Goal: Task Accomplishment & Management: Manage account settings

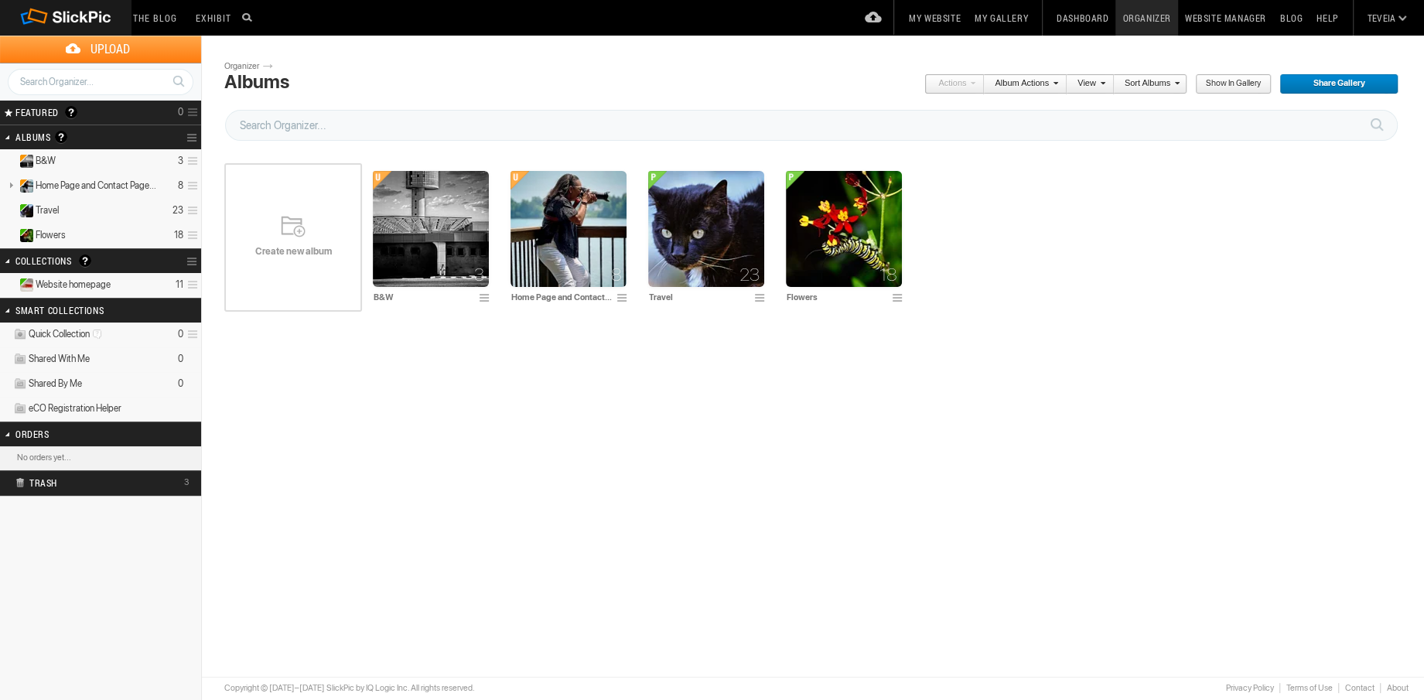
click at [1023, 88] on link "Album Actions" at bounding box center [1021, 84] width 74 height 20
click at [1057, 174] on span "Watermark" at bounding box center [1040, 178] width 51 height 12
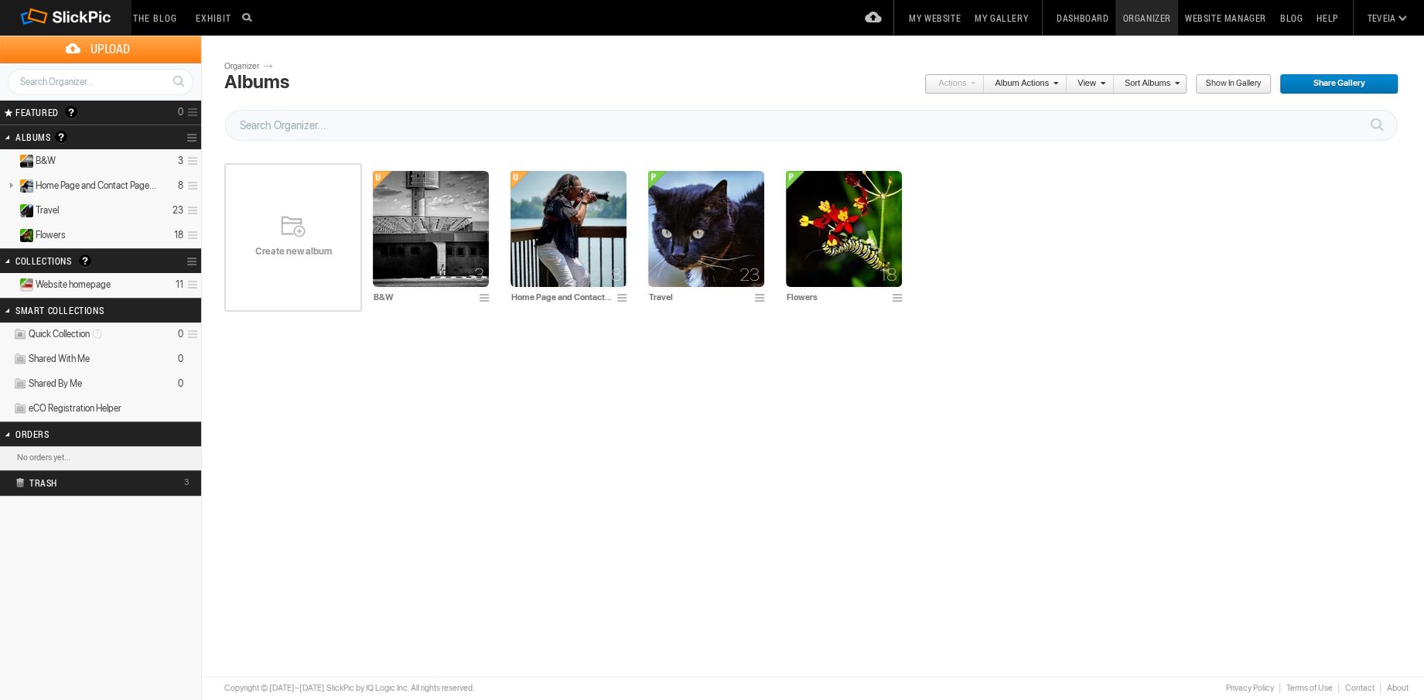
click at [1050, 87] on link "Album Actions" at bounding box center [1021, 84] width 74 height 20
click at [1064, 173] on span "Watermark" at bounding box center [1067, 176] width 51 height 12
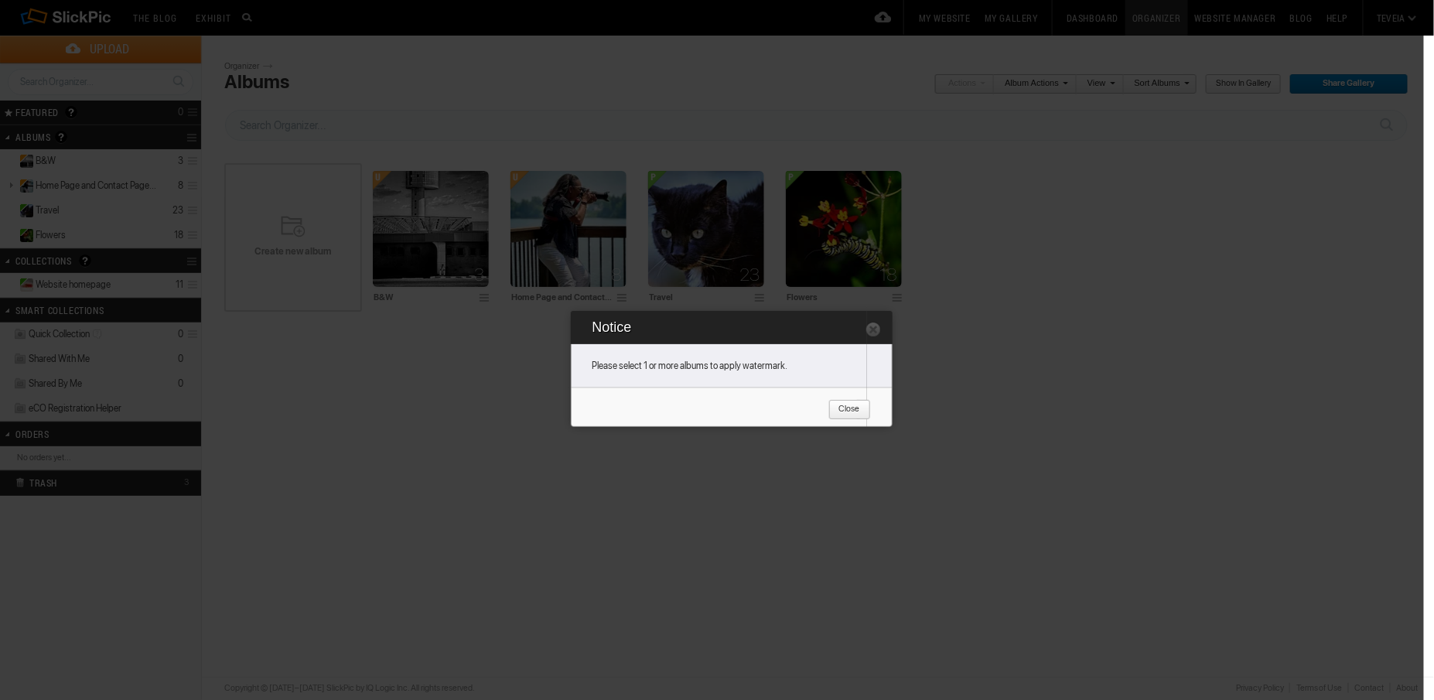
click at [839, 408] on span "Close" at bounding box center [845, 410] width 32 height 20
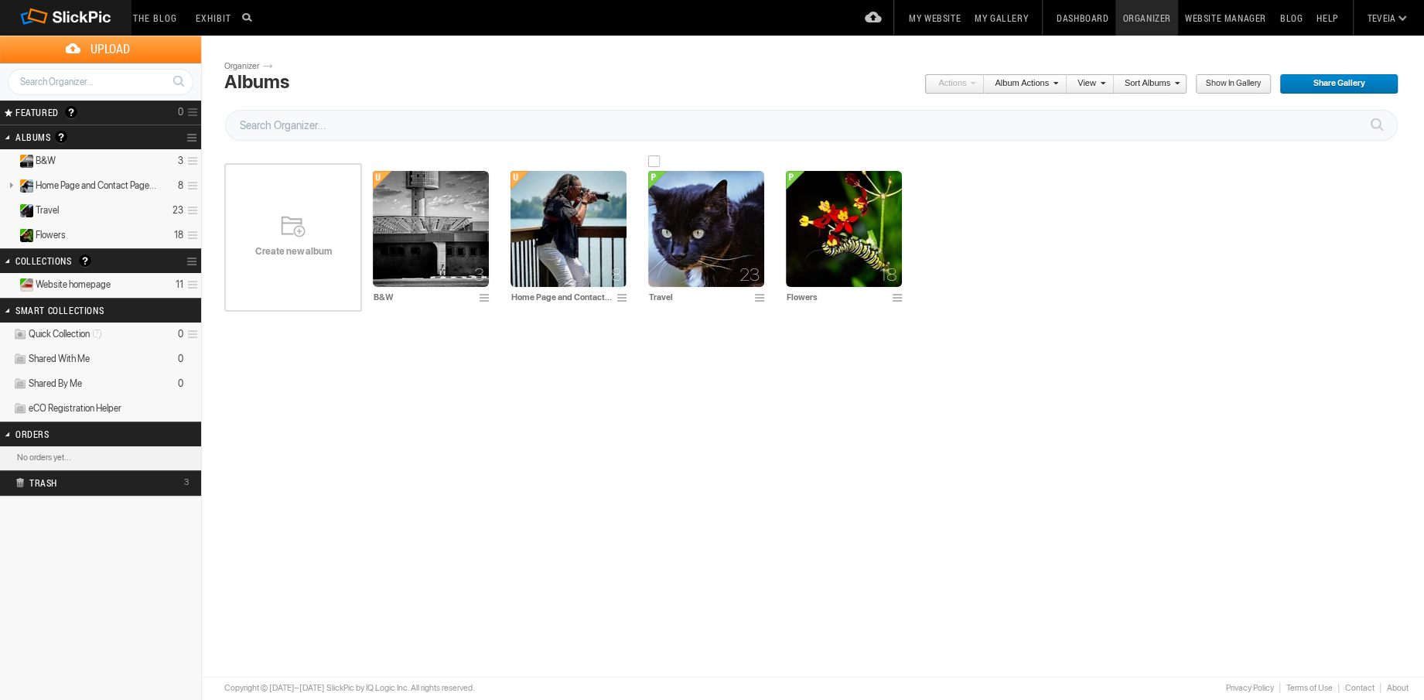
click at [694, 268] on img at bounding box center [706, 229] width 116 height 116
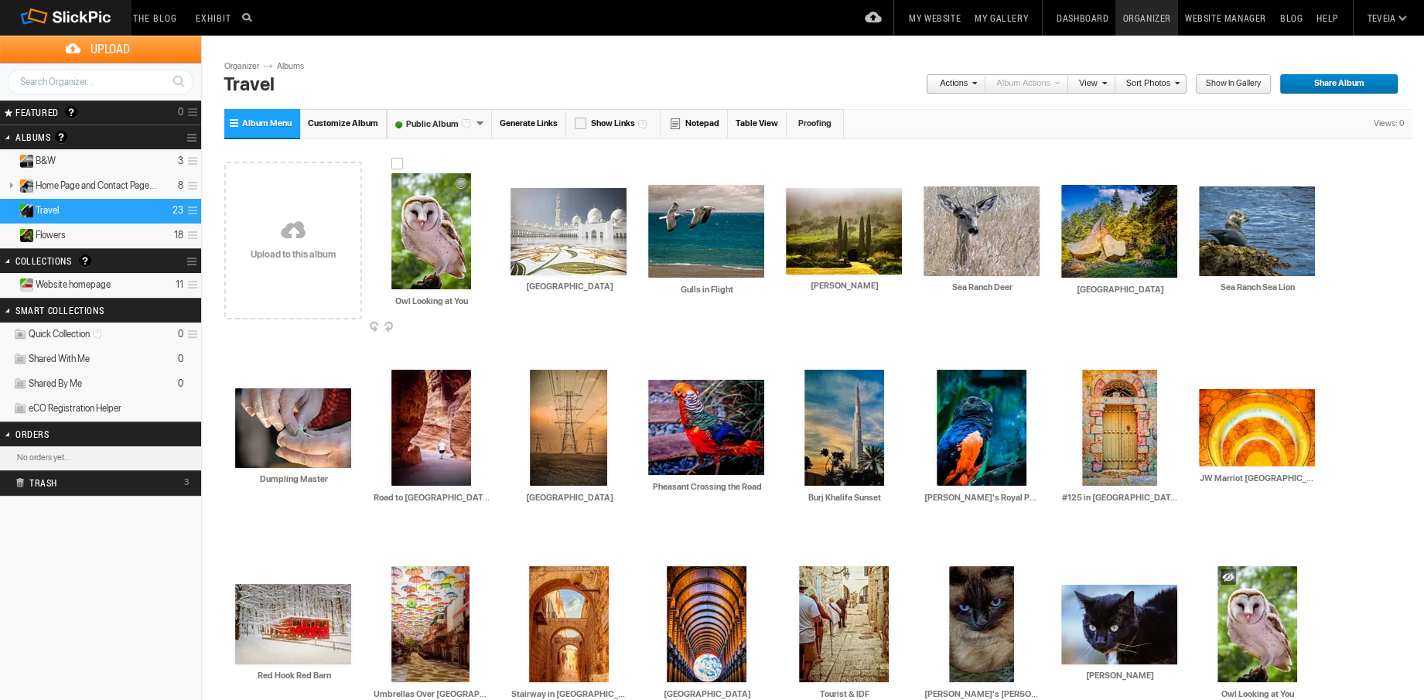
click at [457, 251] on img at bounding box center [431, 231] width 80 height 116
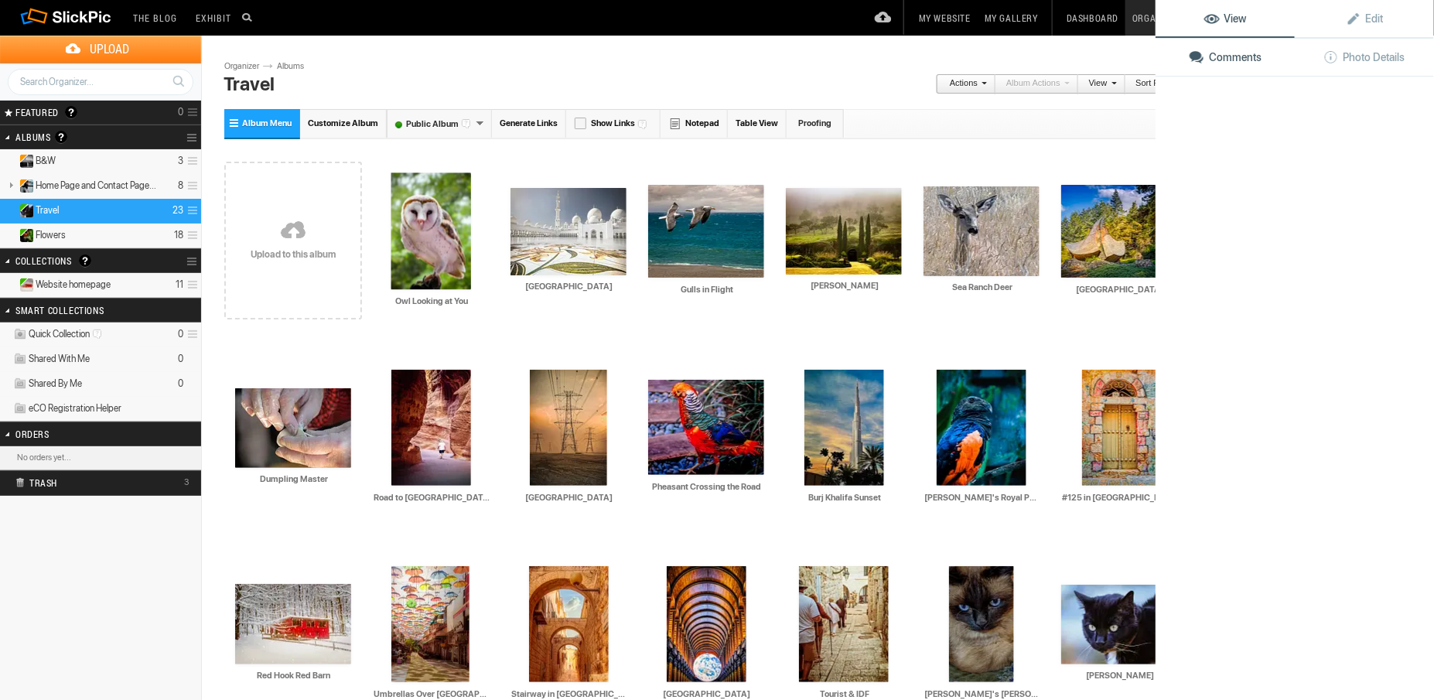
click at [457, 251] on img at bounding box center [431, 231] width 80 height 117
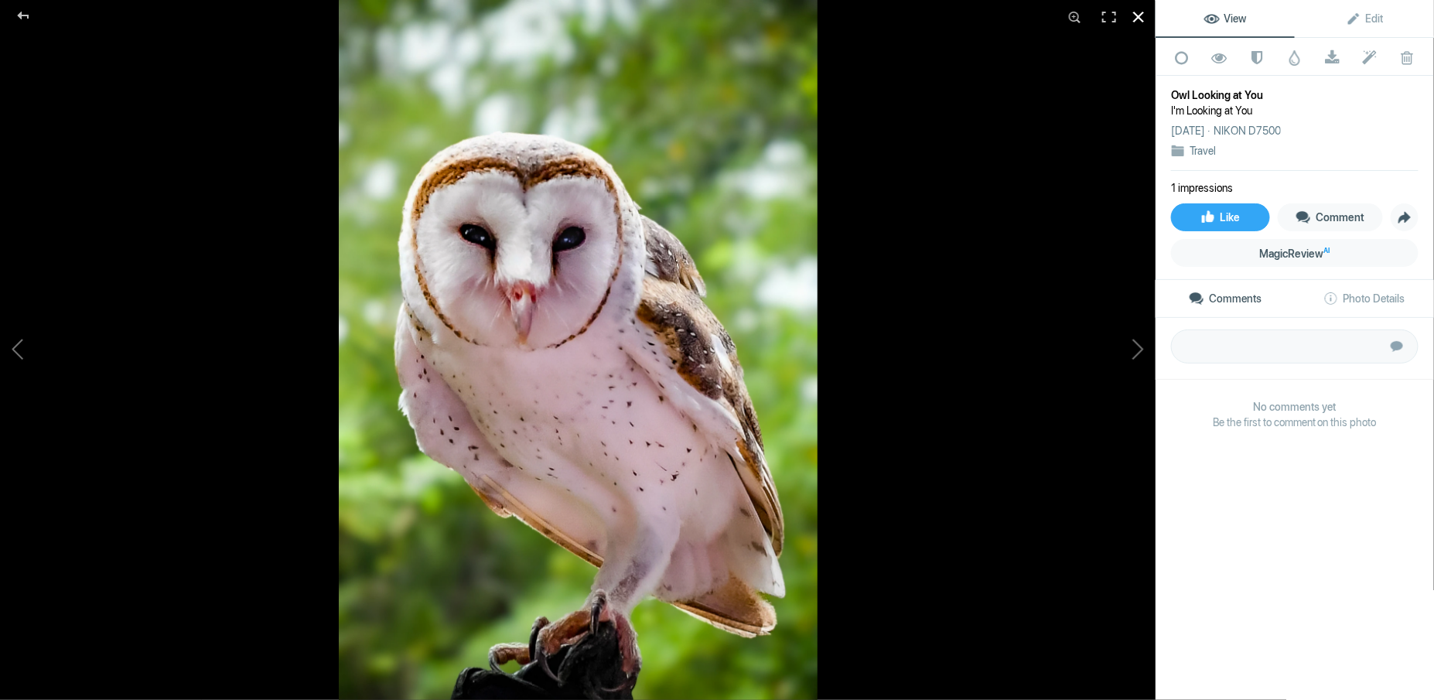
click at [1135, 20] on div at bounding box center [1139, 17] width 34 height 34
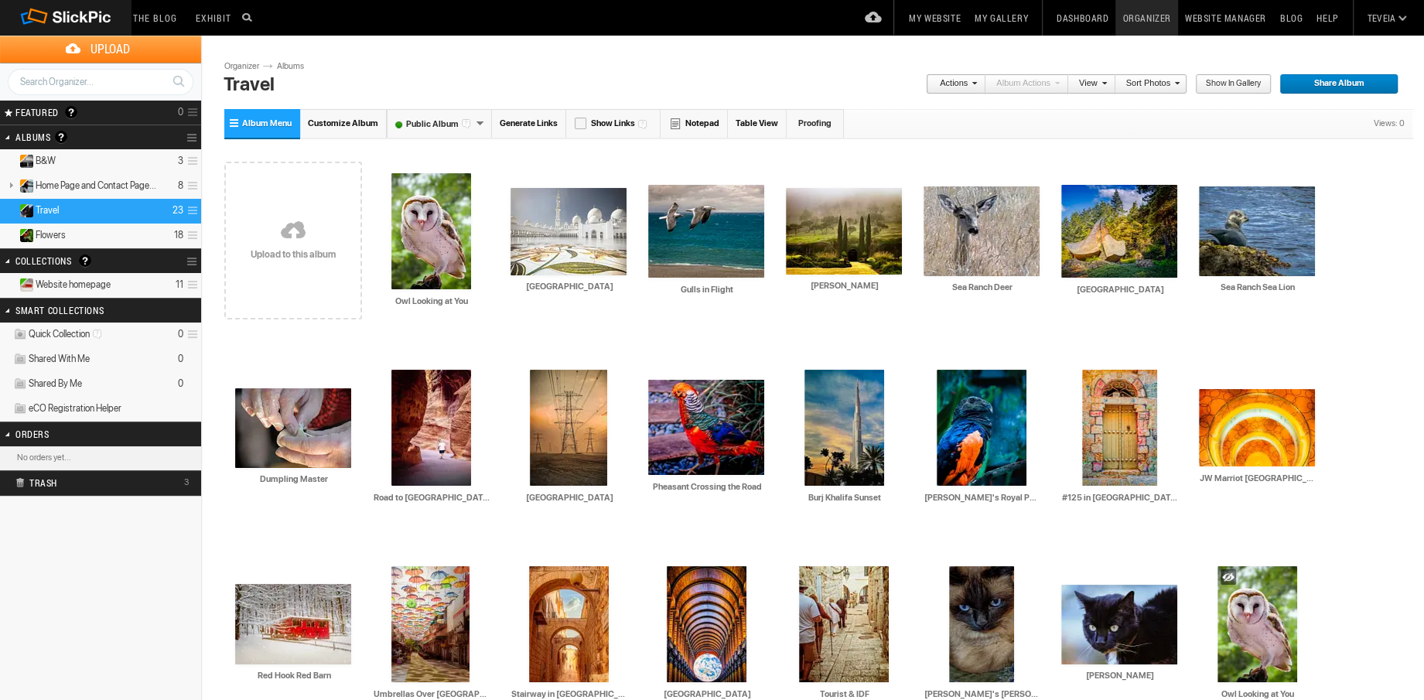
click at [1107, 82] on span at bounding box center [1102, 82] width 9 height 9
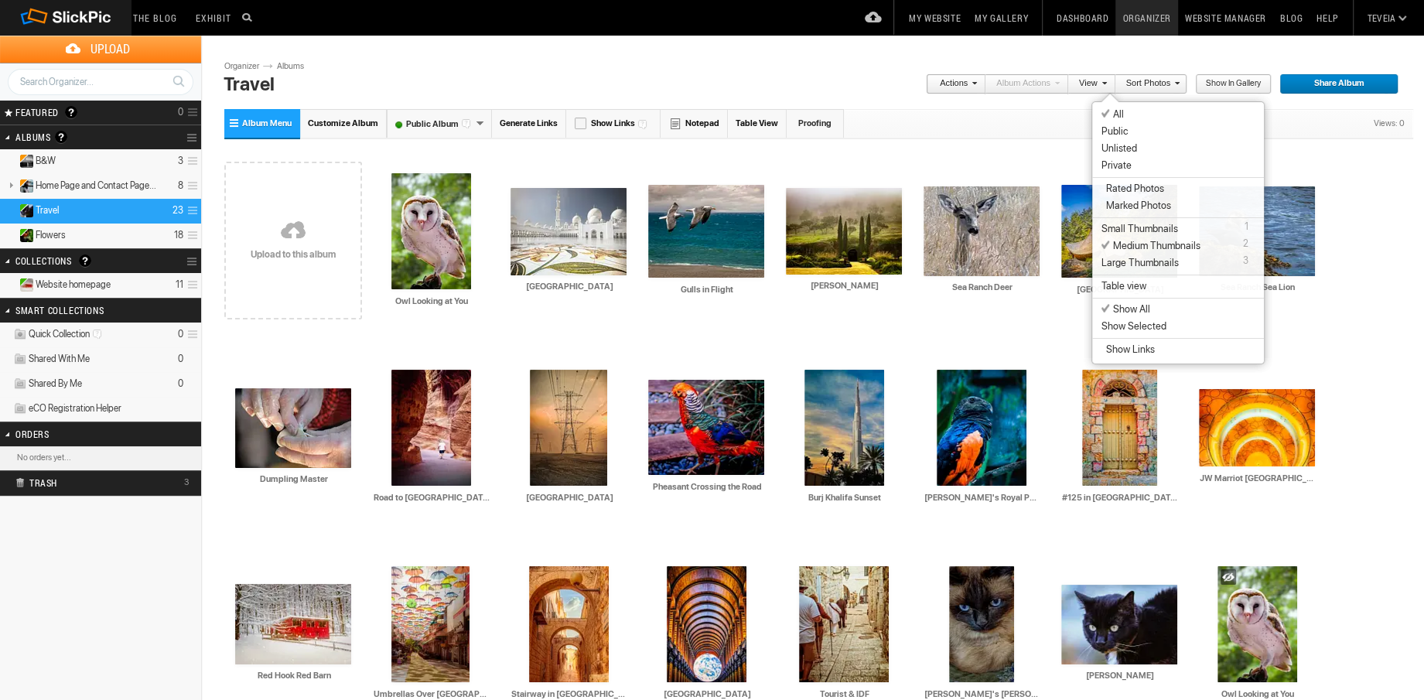
click at [1149, 83] on link "Sort Photos" at bounding box center [1148, 84] width 64 height 20
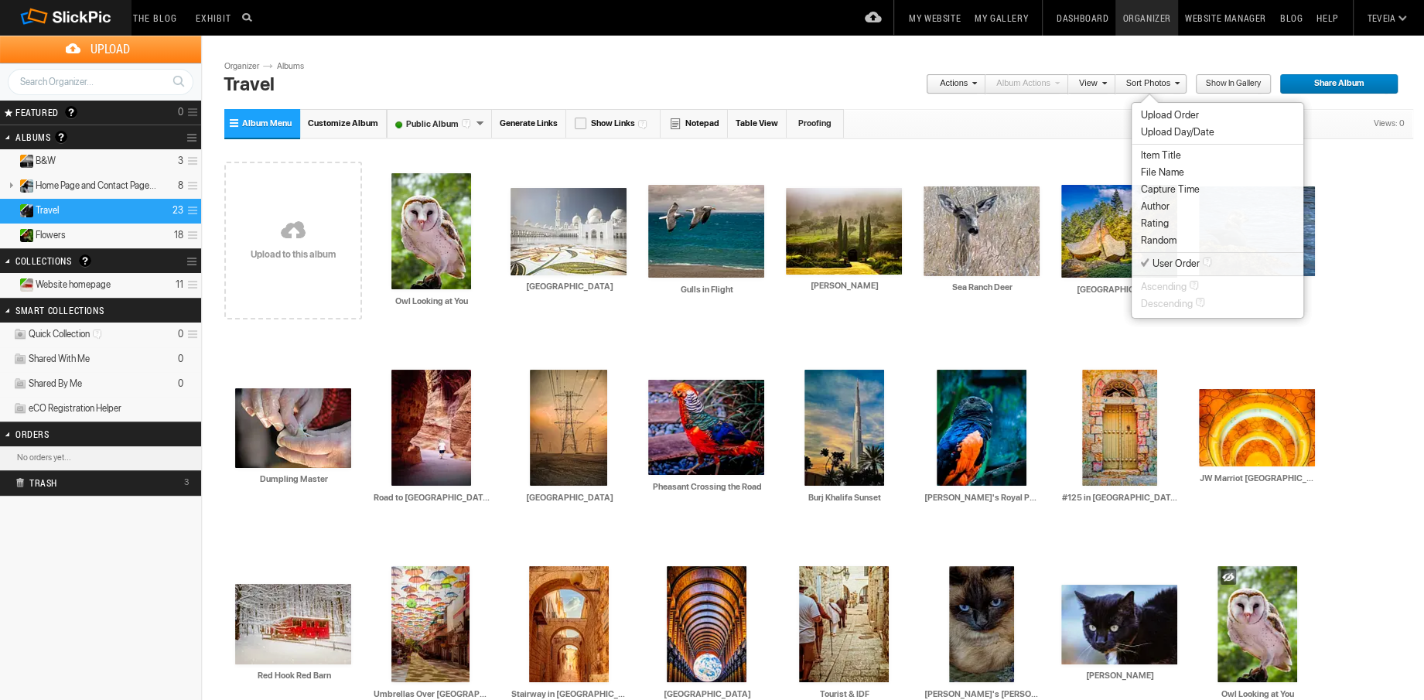
click at [1225, 85] on span "Show in Gallery" at bounding box center [1228, 84] width 66 height 20
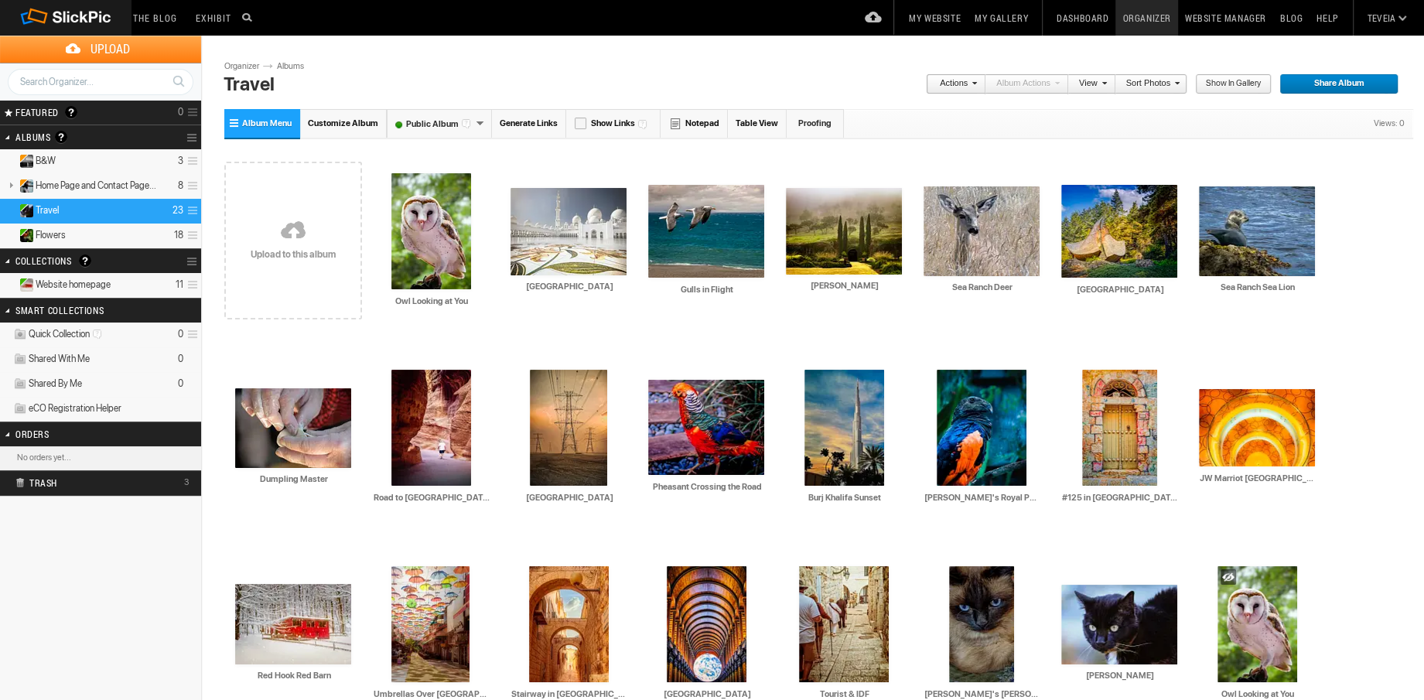
click at [1007, 28] on link "My Gallery" at bounding box center [1001, 18] width 67 height 36
click at [1087, 25] on link "Dashboard" at bounding box center [1083, 18] width 66 height 36
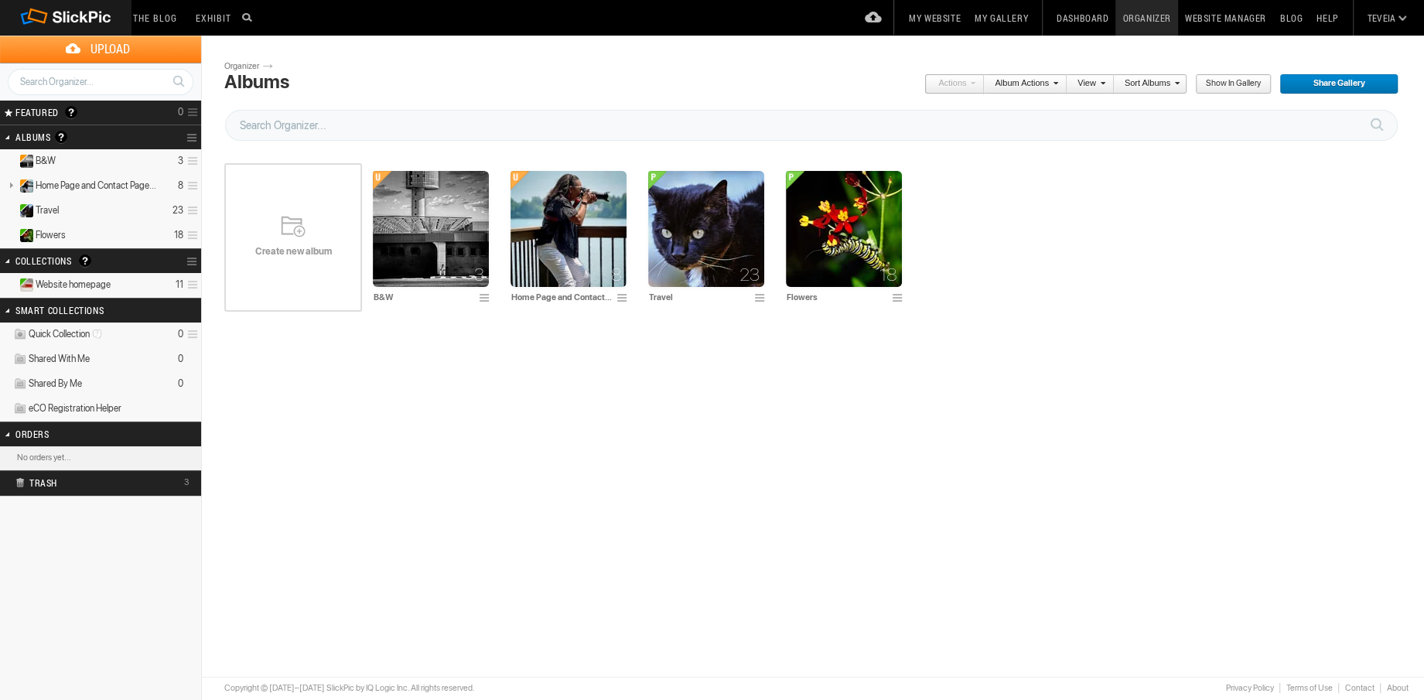
click at [1099, 19] on link "Dashboard" at bounding box center [1083, 18] width 66 height 36
